Goal: Navigation & Orientation: Find specific page/section

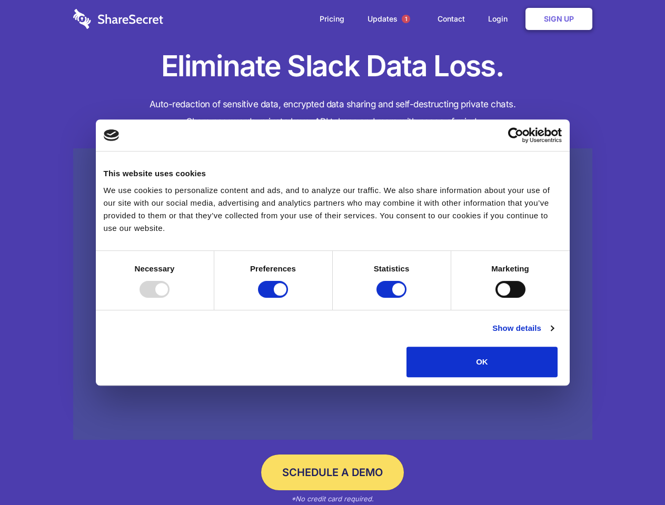
click at [170, 298] on div at bounding box center [155, 289] width 30 height 17
click at [288, 298] on input "Preferences" at bounding box center [273, 289] width 30 height 17
checkbox input "false"
click at [393, 298] on input "Statistics" at bounding box center [391, 289] width 30 height 17
checkbox input "false"
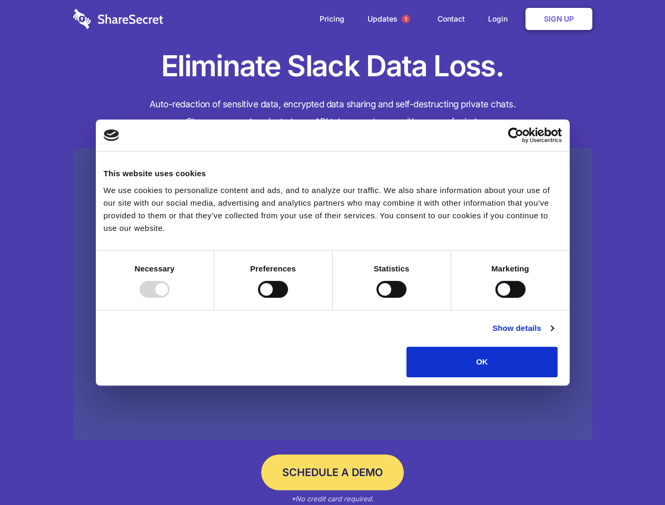
click at [495, 298] on input "Marketing" at bounding box center [510, 289] width 30 height 17
checkbox input "true"
click at [553, 335] on link "Show details" at bounding box center [522, 328] width 61 height 13
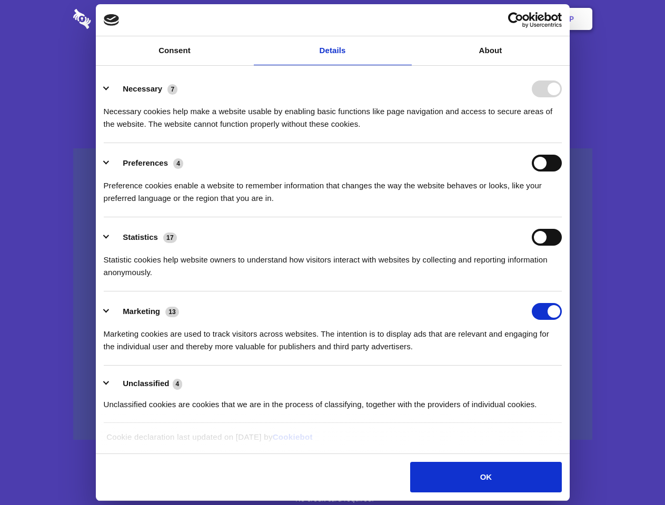
click at [562, 143] on li "Necessary 7 Necessary cookies help make a website usable by enabling basic func…" at bounding box center [333, 106] width 458 height 74
click at [405, 19] on span "1" at bounding box center [406, 19] width 8 height 8
